Goal: Task Accomplishment & Management: Manage account settings

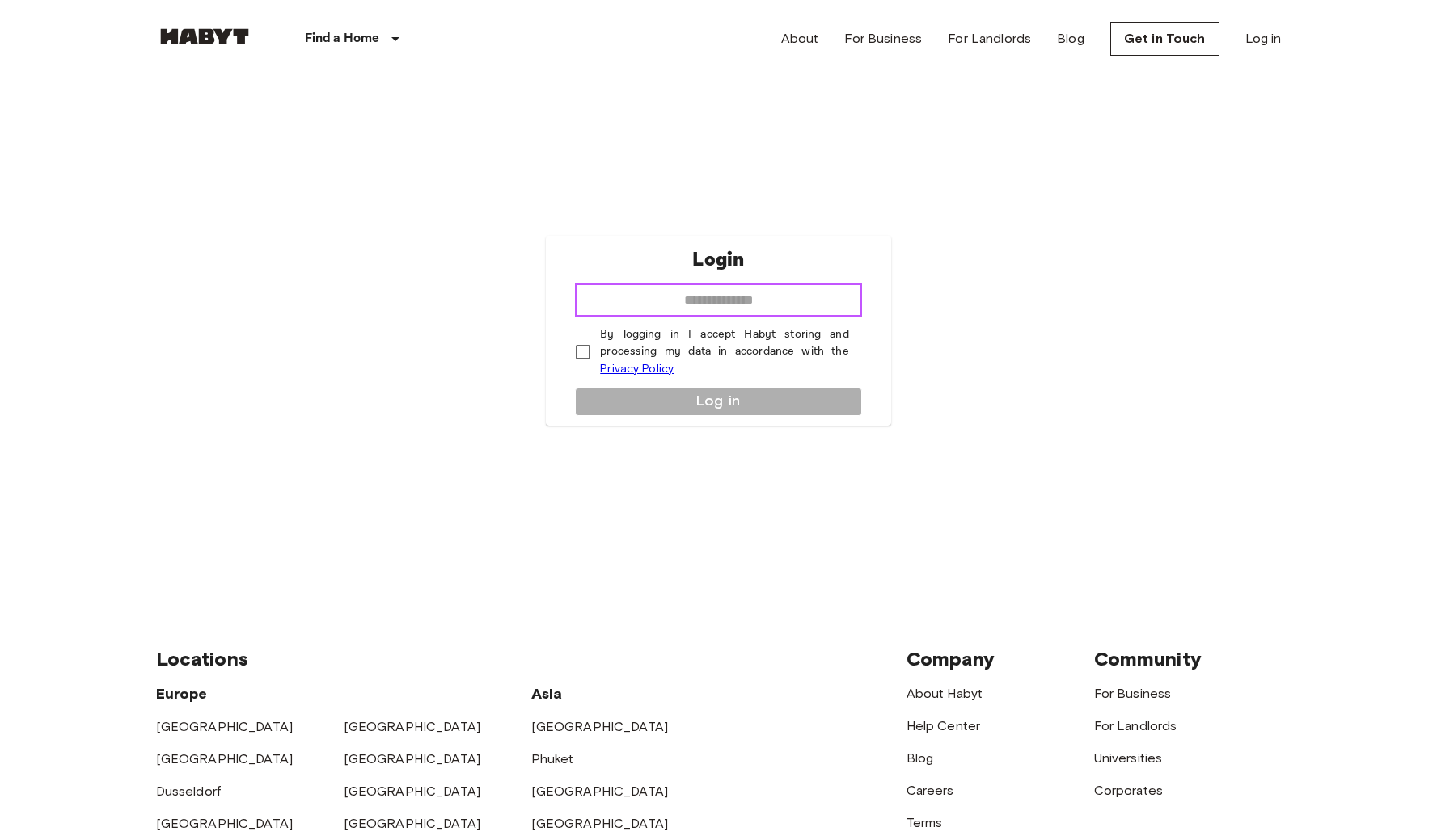
type input "**********"
click at [744, 401] on button "Log in" at bounding box center [718, 401] width 286 height 28
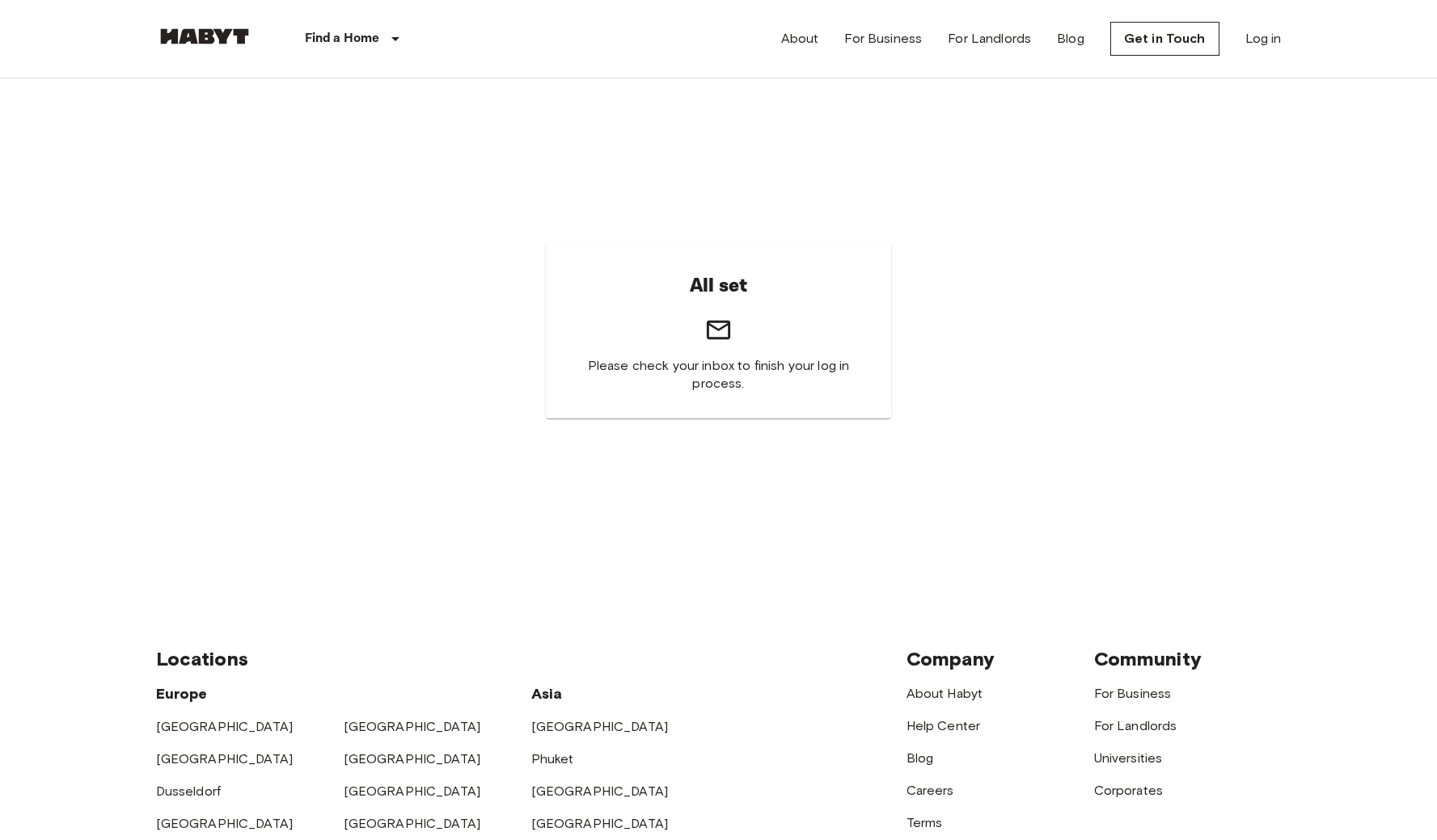
click at [780, 38] on div "Find a Home Europe Amsterdam Berlin Brussels Cologne Dusseldorf Frankfurt Graz …" at bounding box center [718, 38] width 1126 height 77
click at [183, 41] on img at bounding box center [204, 36] width 97 height 17
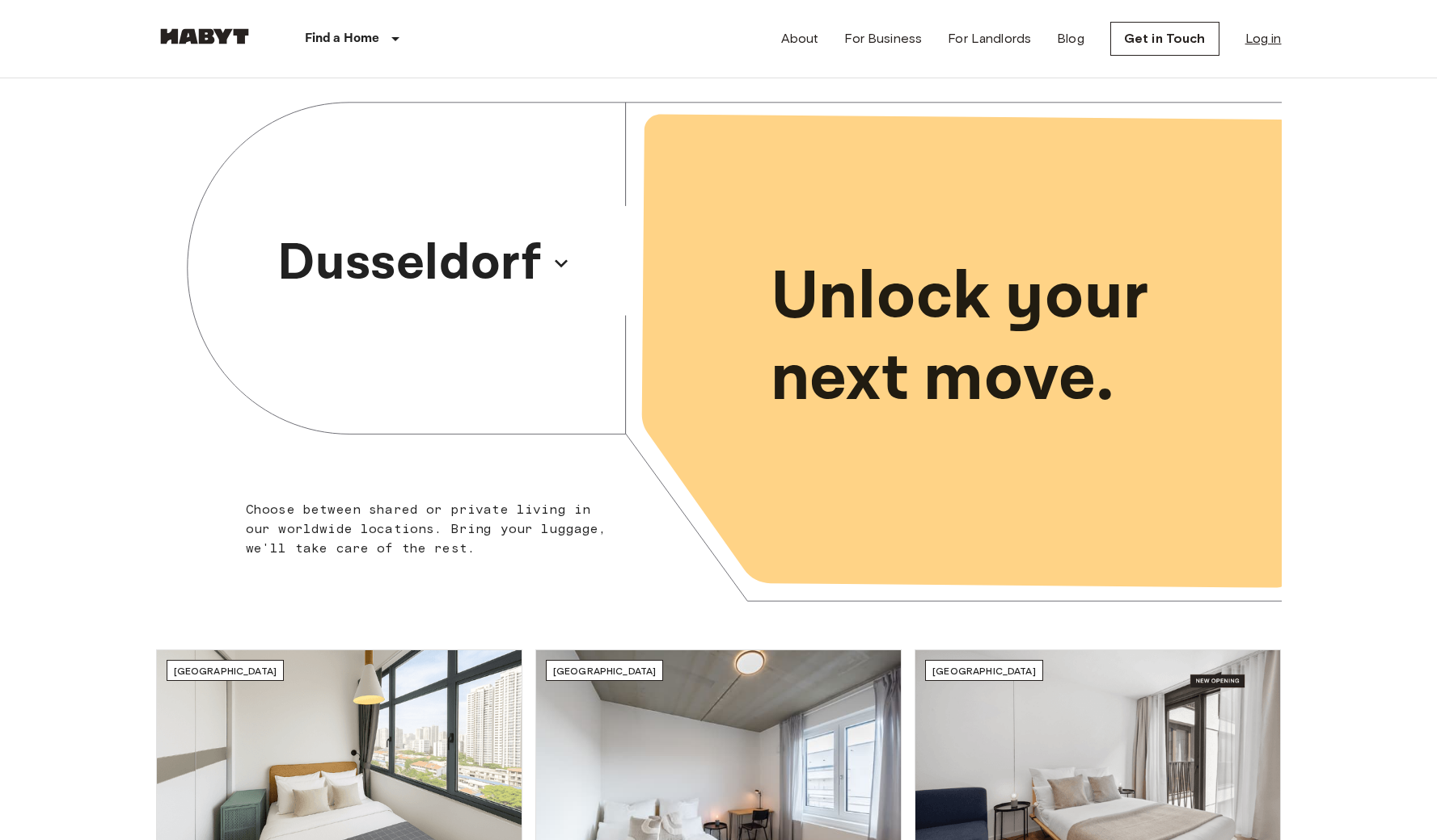
click at [1269, 39] on link "Log in" at bounding box center [1263, 39] width 36 height 20
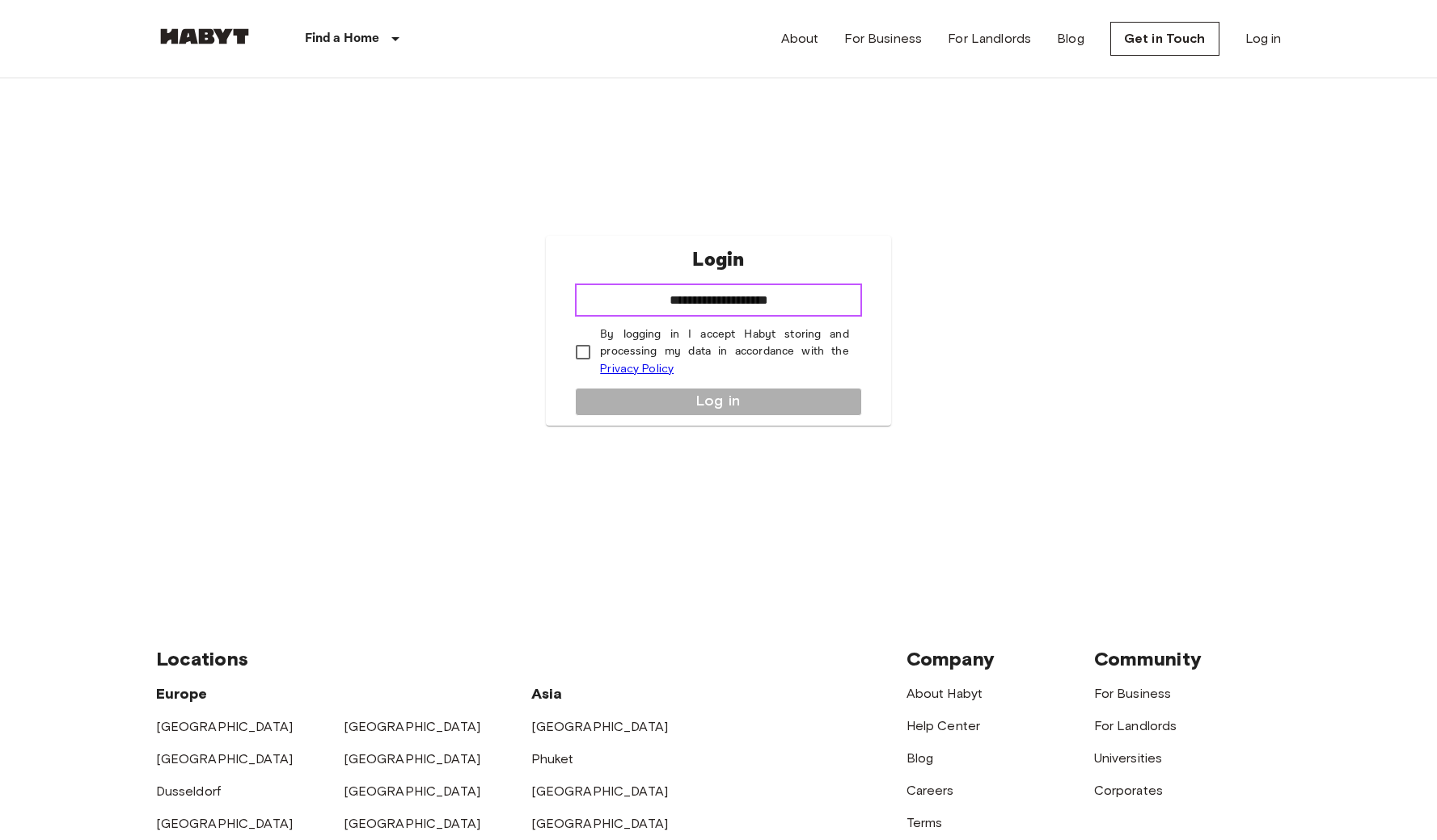
type input "**********"
click at [674, 403] on button "Log in" at bounding box center [718, 401] width 286 height 28
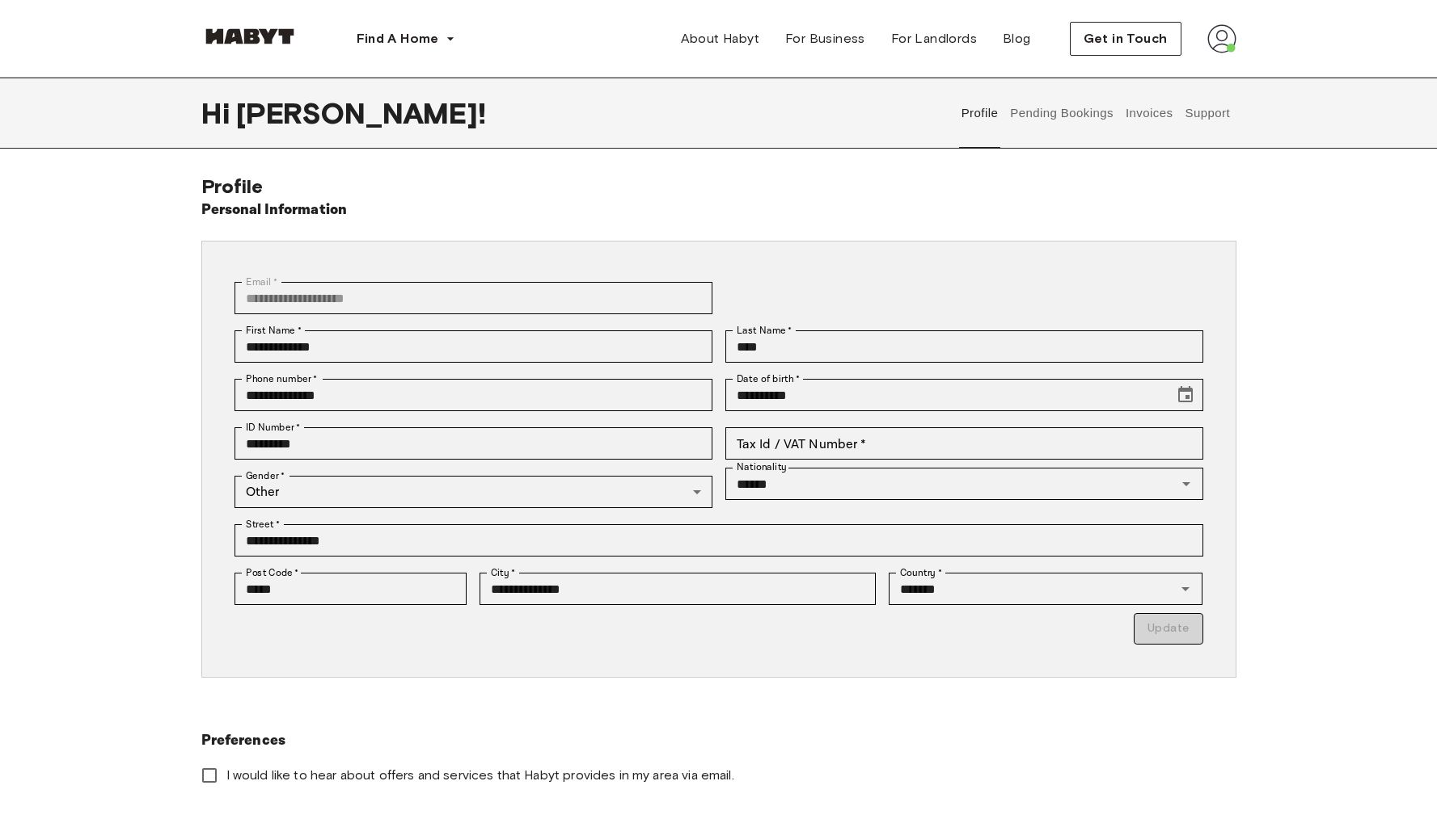
click at [1106, 110] on button "Pending Bookings" at bounding box center [1062, 113] width 108 height 71
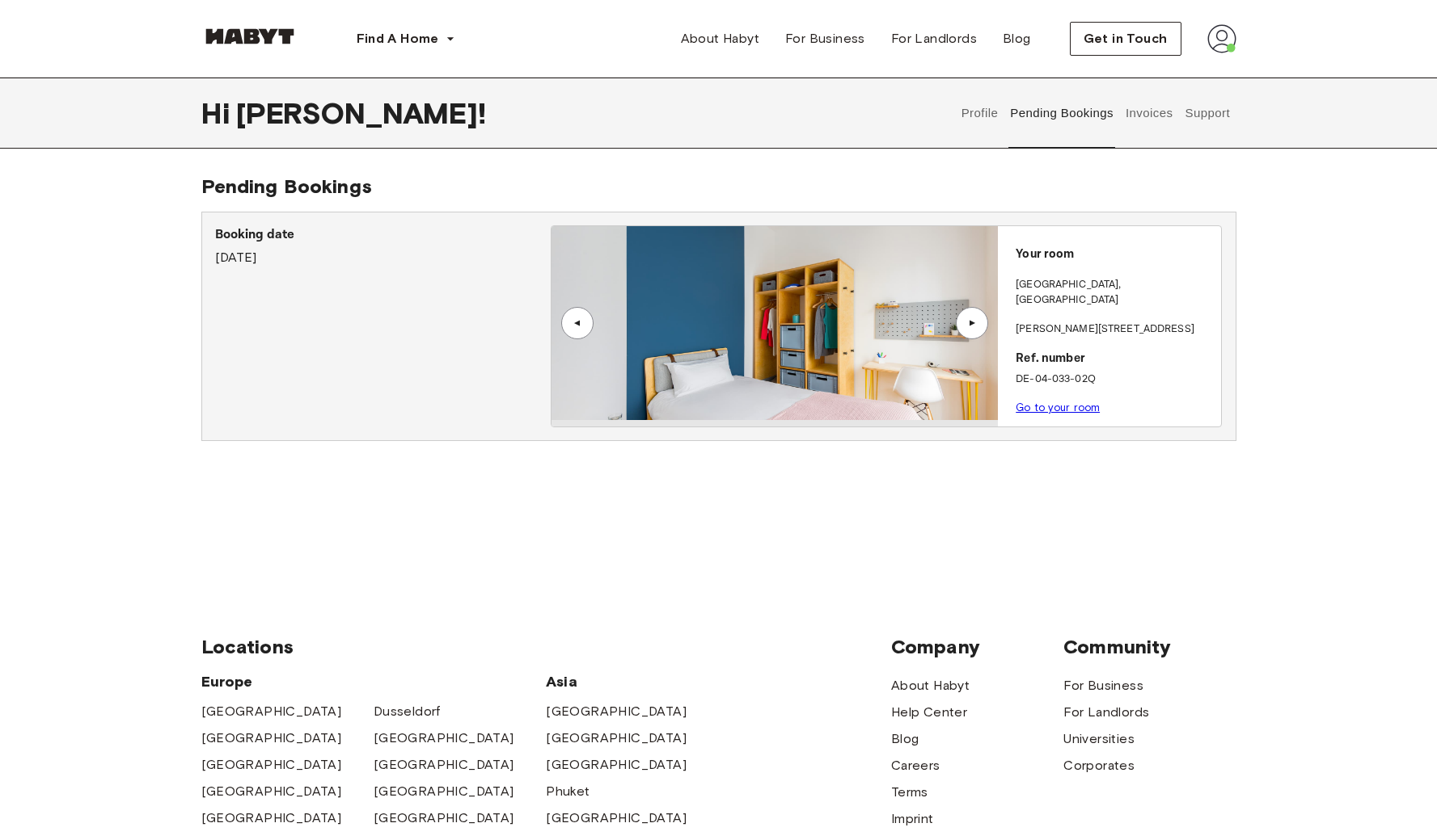
click at [1171, 116] on button "Invoices" at bounding box center [1148, 113] width 51 height 71
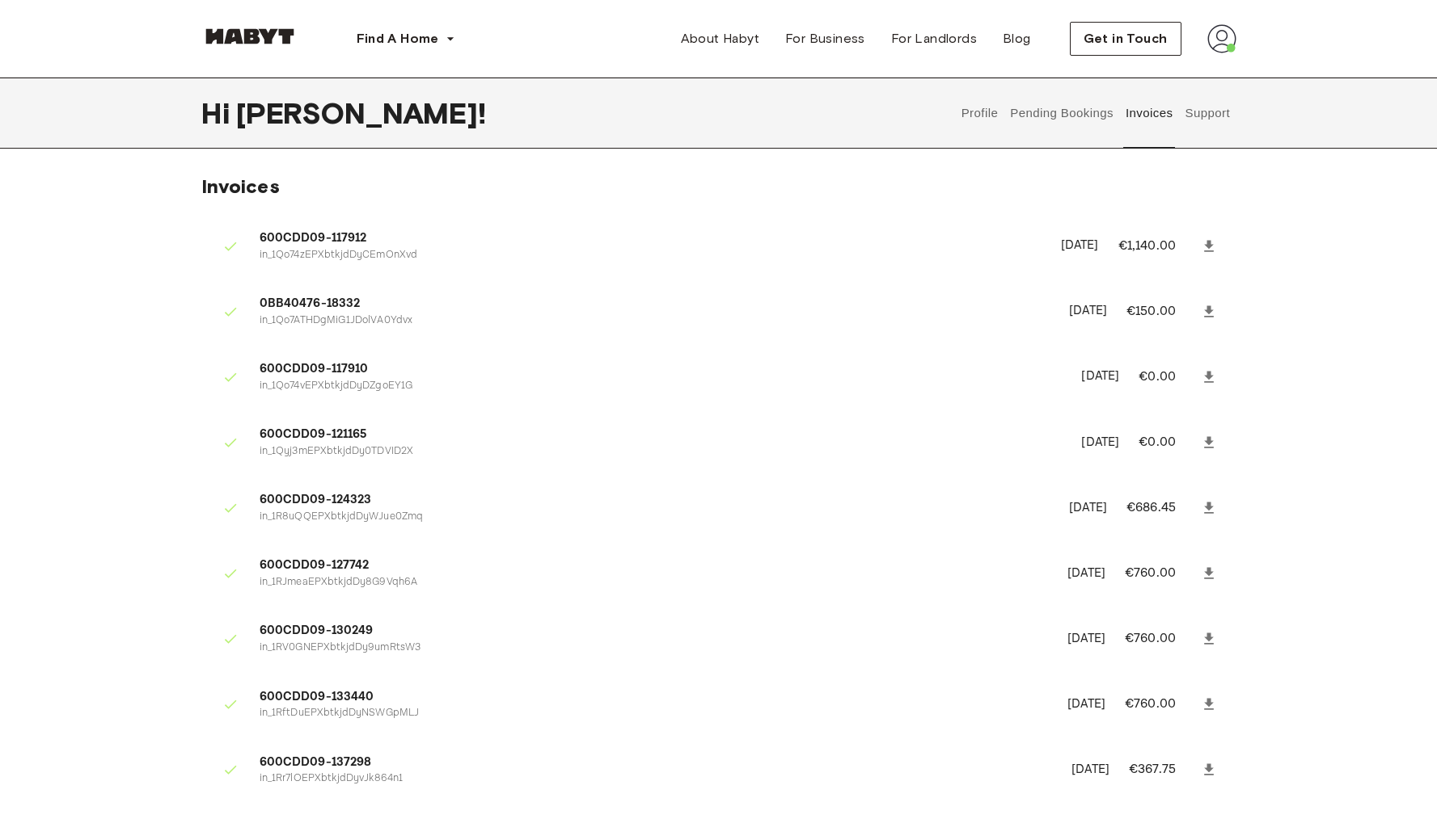
click at [1208, 110] on button "Support" at bounding box center [1208, 113] width 49 height 71
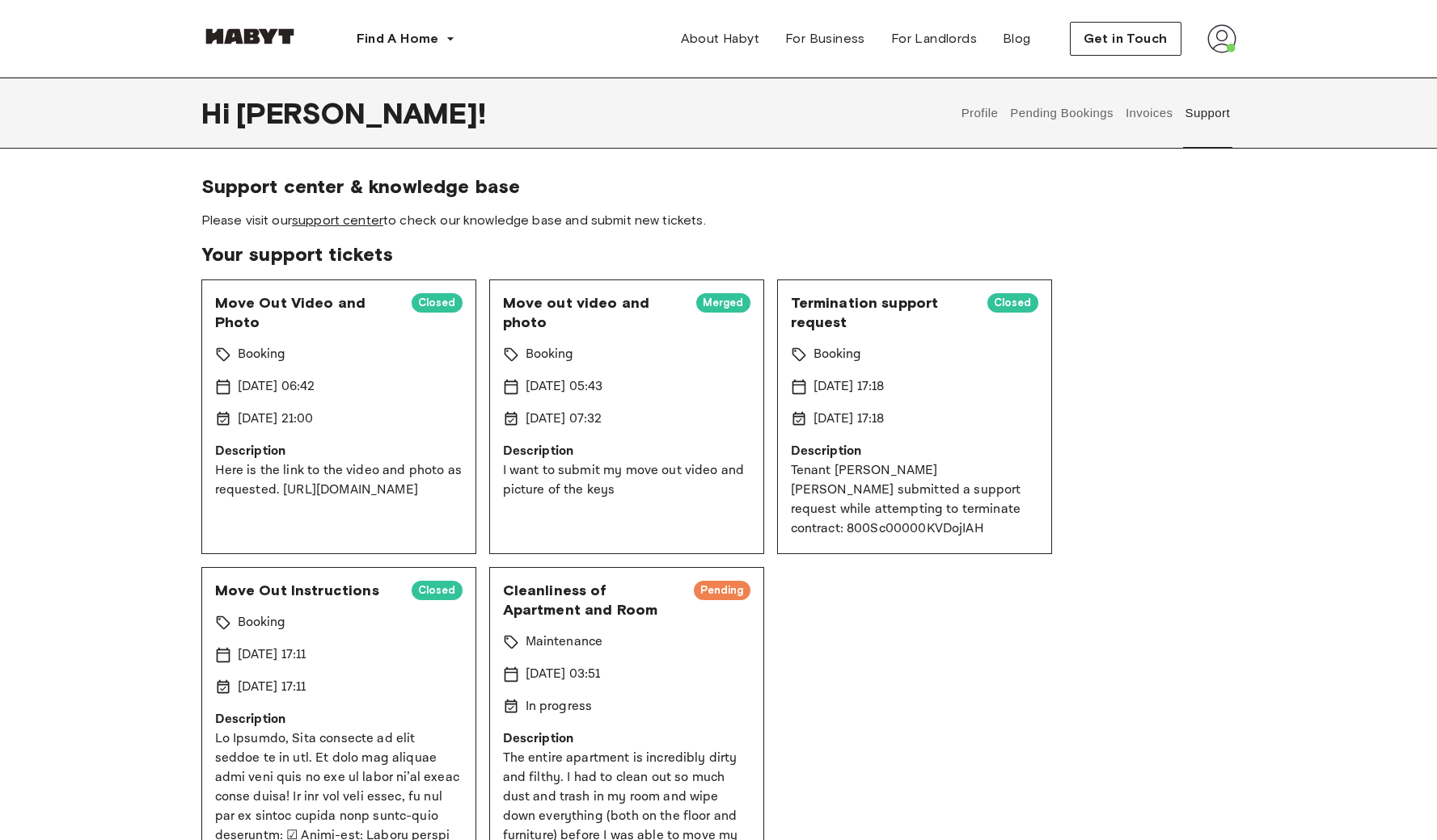
click at [359, 223] on link "support center" at bounding box center [337, 220] width 91 height 16
